Goal: Task Accomplishment & Management: Manage account settings

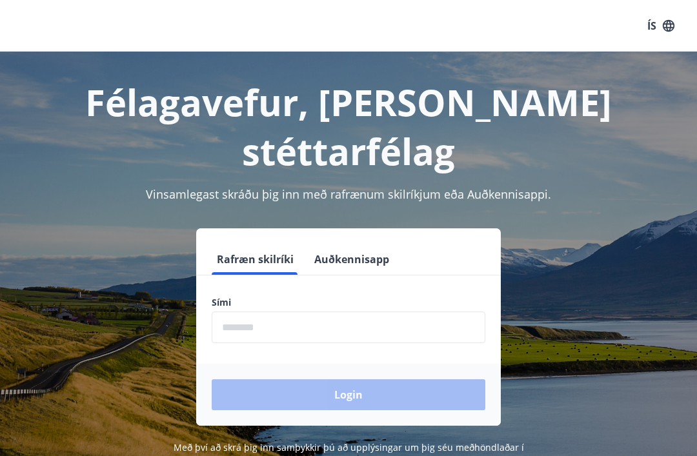
click at [360, 244] on button "Auðkennisapp" at bounding box center [351, 259] width 85 height 31
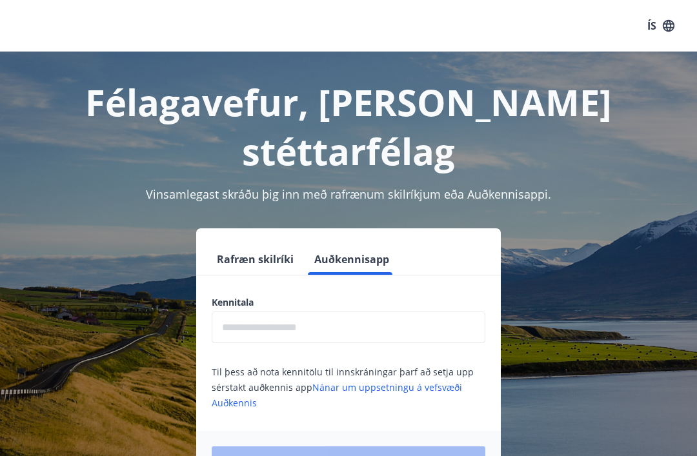
click at [345, 312] on input "text" at bounding box center [349, 328] width 274 height 32
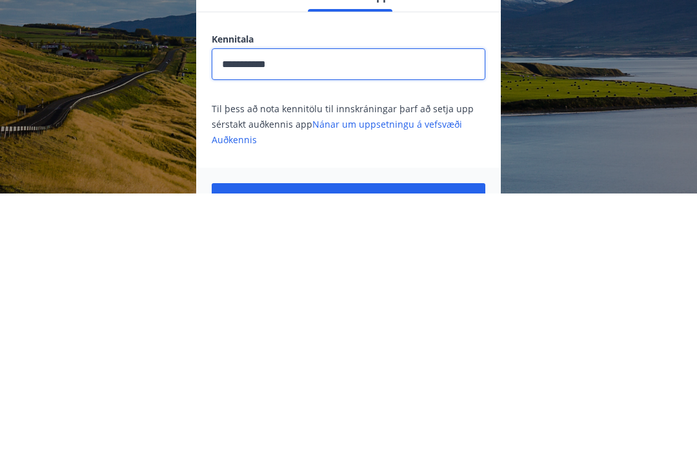
type input "**********"
click at [408, 447] on button "Login" at bounding box center [349, 462] width 274 height 31
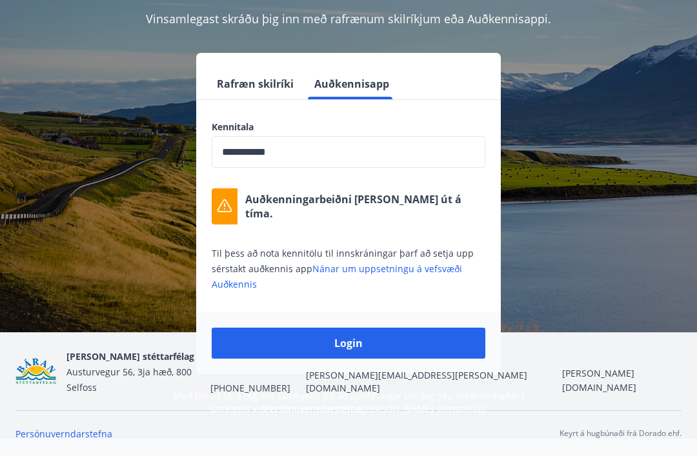
click at [380, 328] on button "Login" at bounding box center [349, 343] width 274 height 31
click at [384, 328] on button "Login" at bounding box center [349, 343] width 274 height 31
click at [275, 68] on button "Rafræn skilríki" at bounding box center [255, 83] width 87 height 31
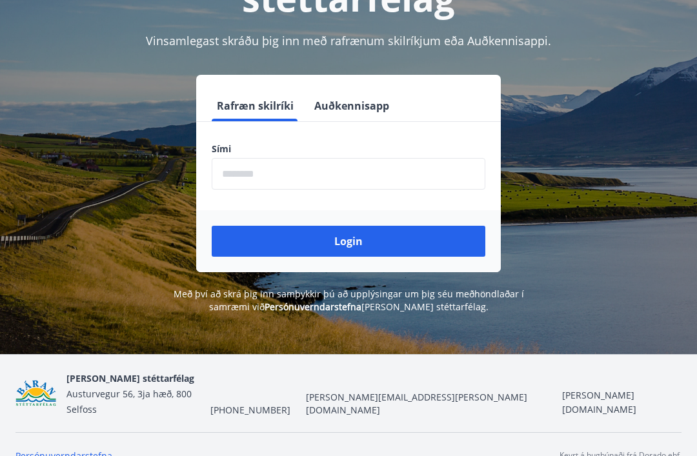
scroll to position [152, 0]
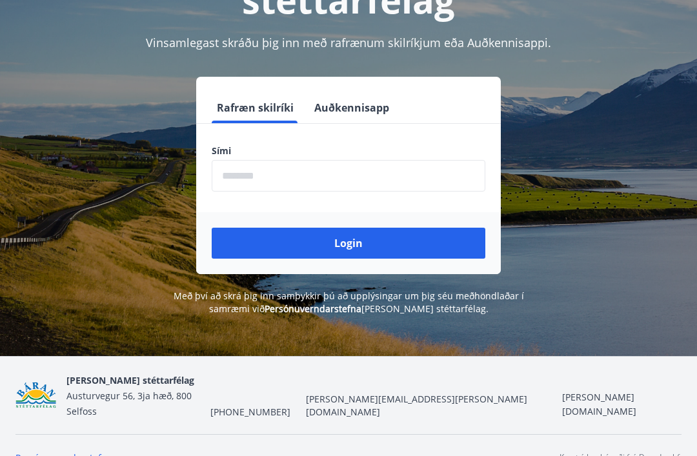
click at [358, 92] on button "Auðkennisapp" at bounding box center [351, 107] width 85 height 31
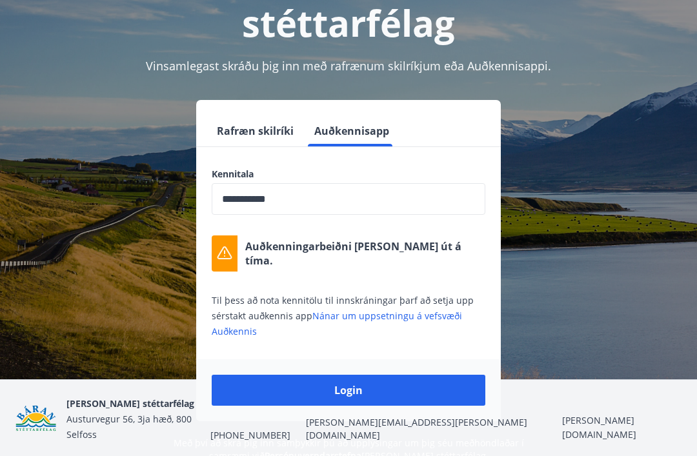
scroll to position [0, 0]
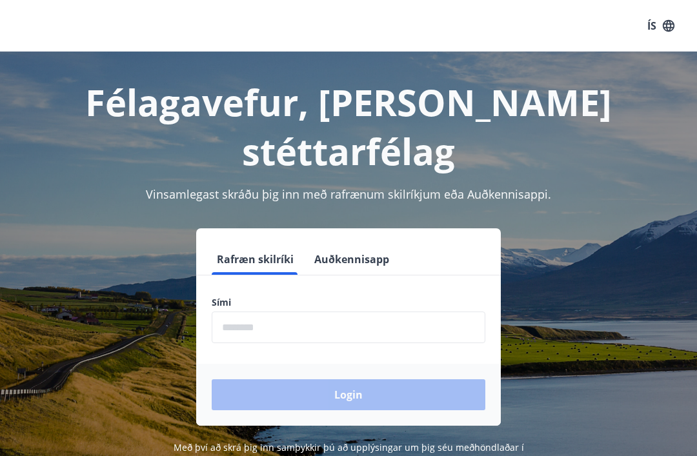
click at [372, 244] on button "Auðkennisapp" at bounding box center [351, 259] width 85 height 31
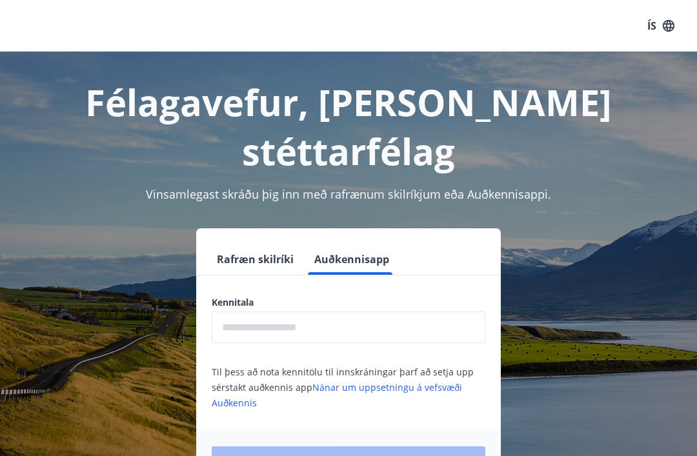
click at [348, 312] on input "text" at bounding box center [349, 328] width 274 height 32
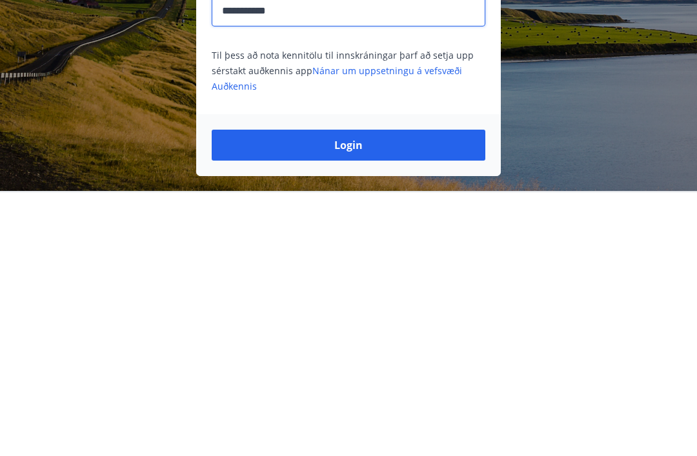
type input "**********"
click at [426, 393] on button "Login" at bounding box center [349, 408] width 274 height 31
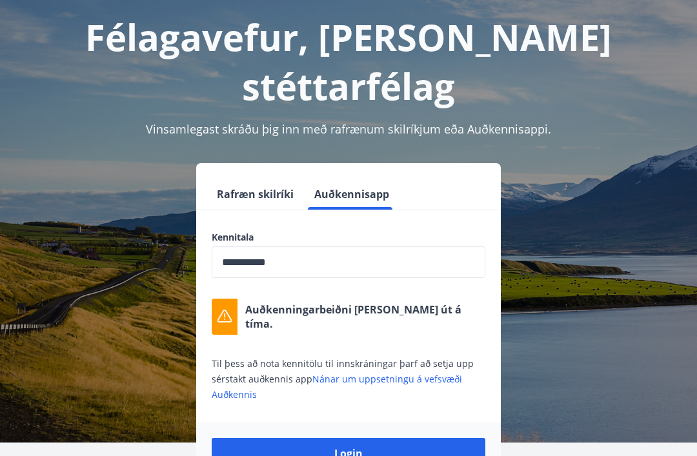
scroll to position [60, 0]
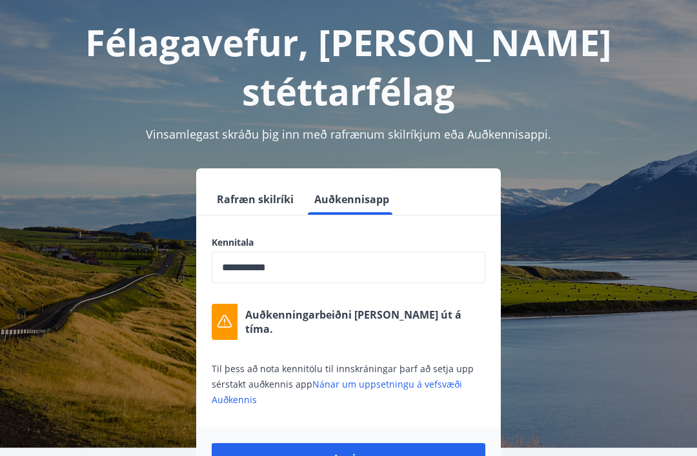
click at [274, 184] on button "Rafræn skilríki" at bounding box center [255, 199] width 87 height 31
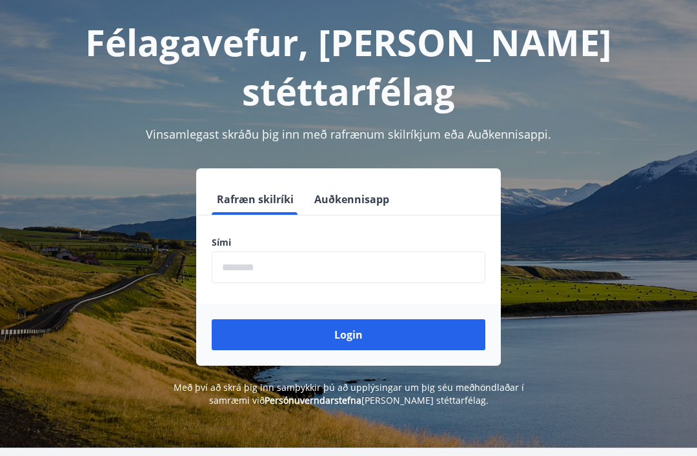
click at [340, 252] on input "phone" at bounding box center [349, 268] width 274 height 32
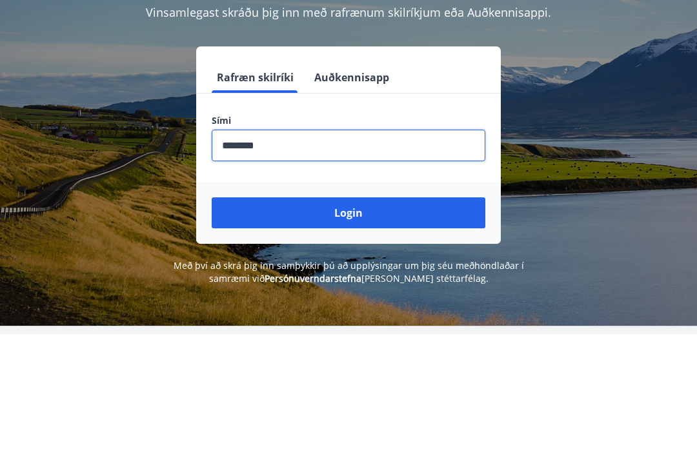
type input "********"
click at [392, 319] on button "Login" at bounding box center [349, 334] width 274 height 31
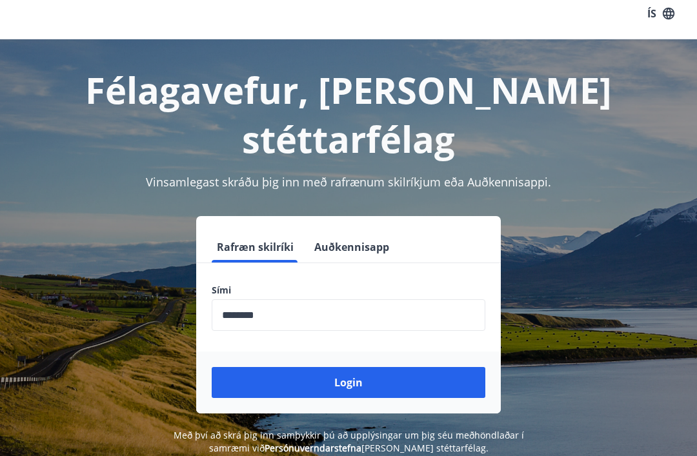
scroll to position [0, 0]
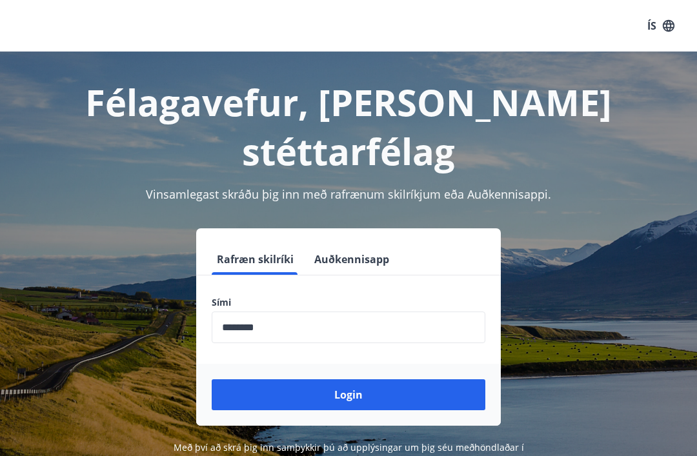
click at [359, 244] on button "Auðkennisapp" at bounding box center [351, 259] width 85 height 31
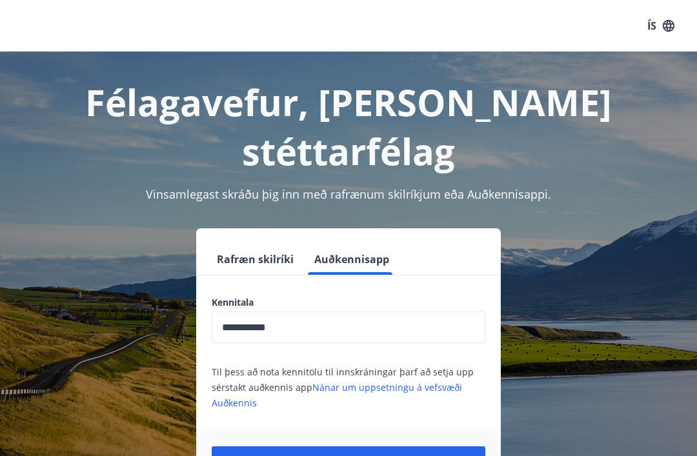
click at [390, 447] on button "Login" at bounding box center [349, 462] width 274 height 31
